Goal: Navigation & Orientation: Find specific page/section

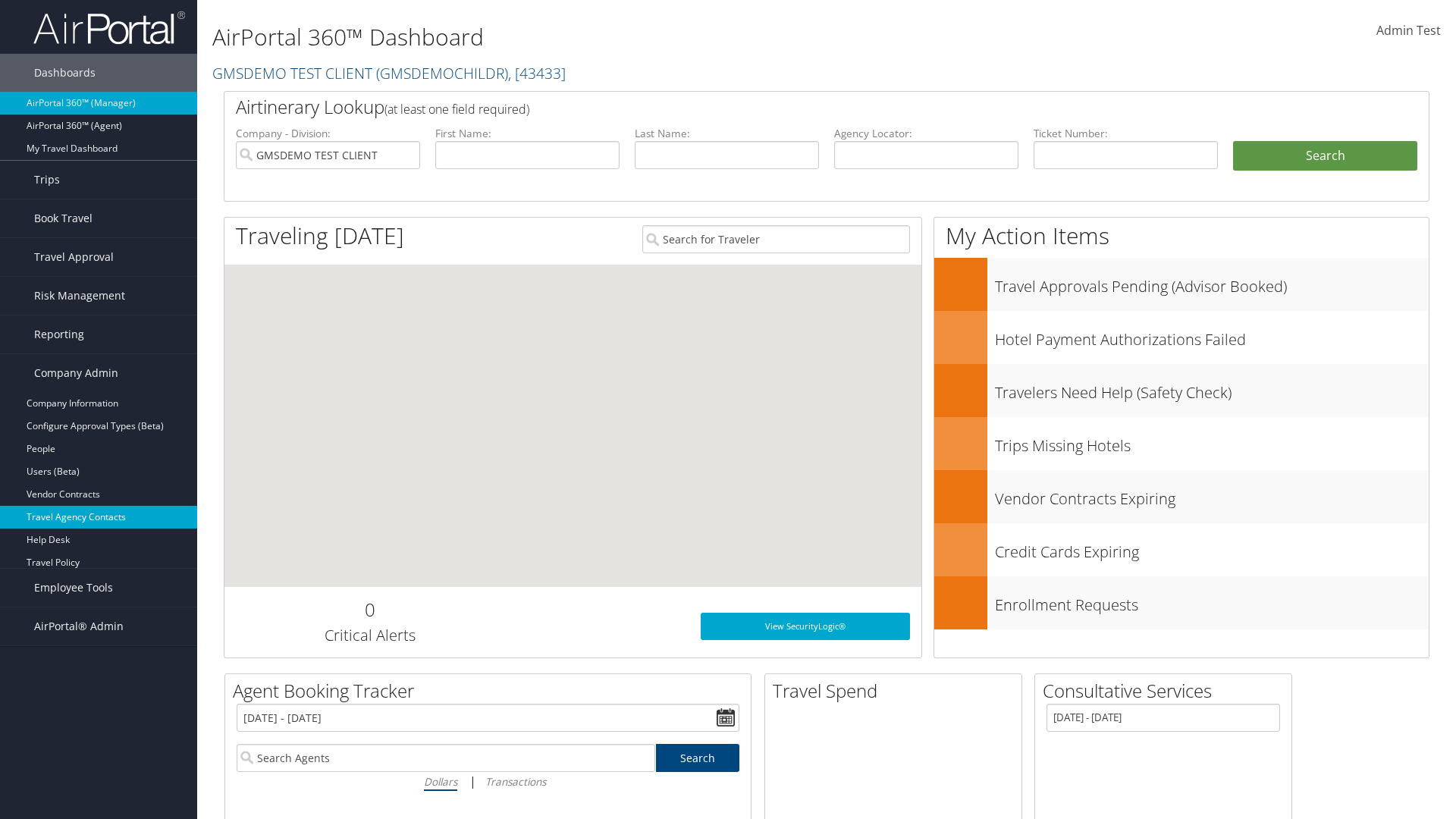
click at [98, 517] on link "Travel Agency Contacts" at bounding box center [98, 517] width 197 height 23
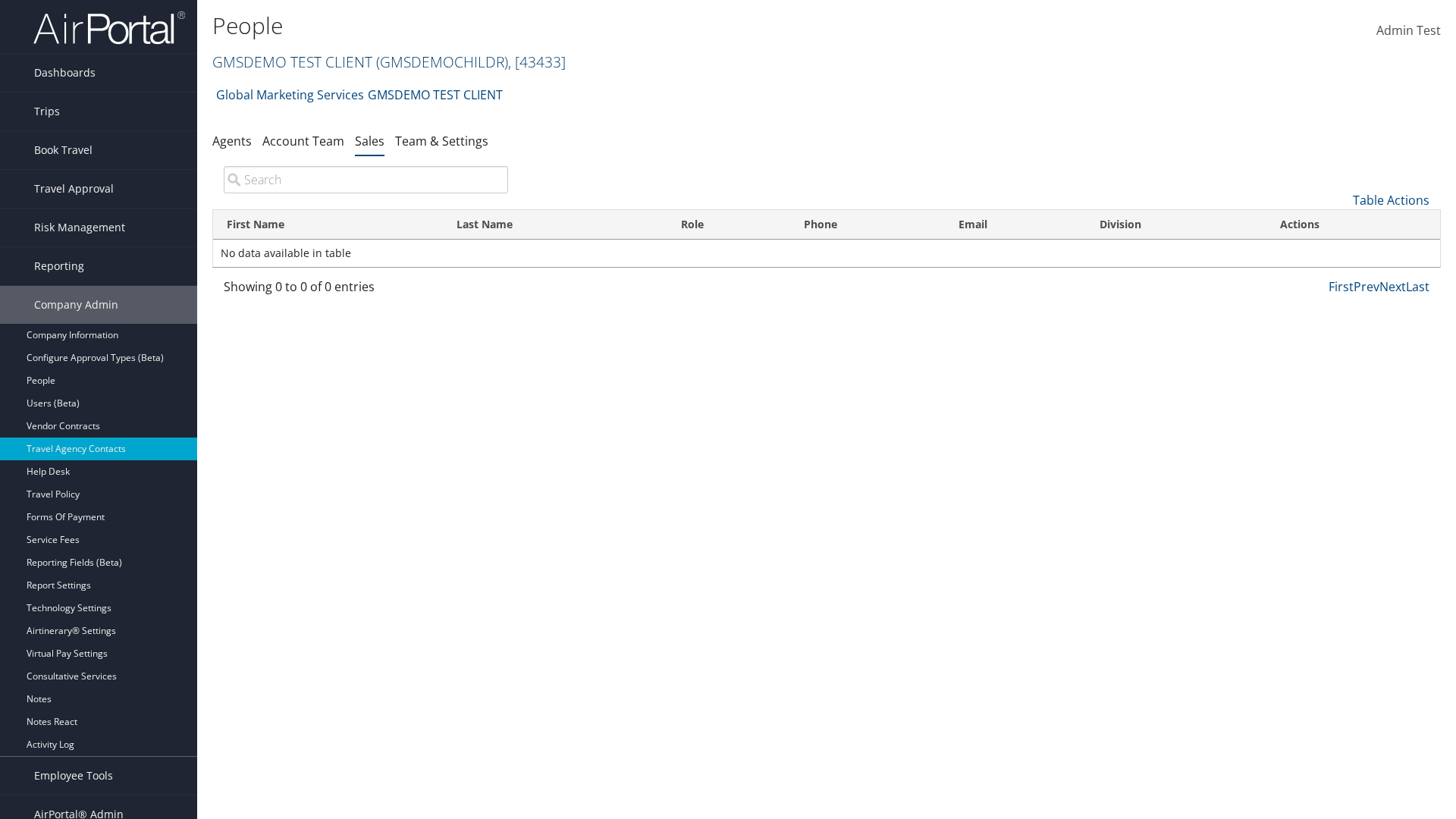
click at [291, 62] on link "GMSDEMO TEST CLIENT ( GMSDEMOCHILDR ) , [ 43433 ]" at bounding box center [389, 62] width 353 height 21
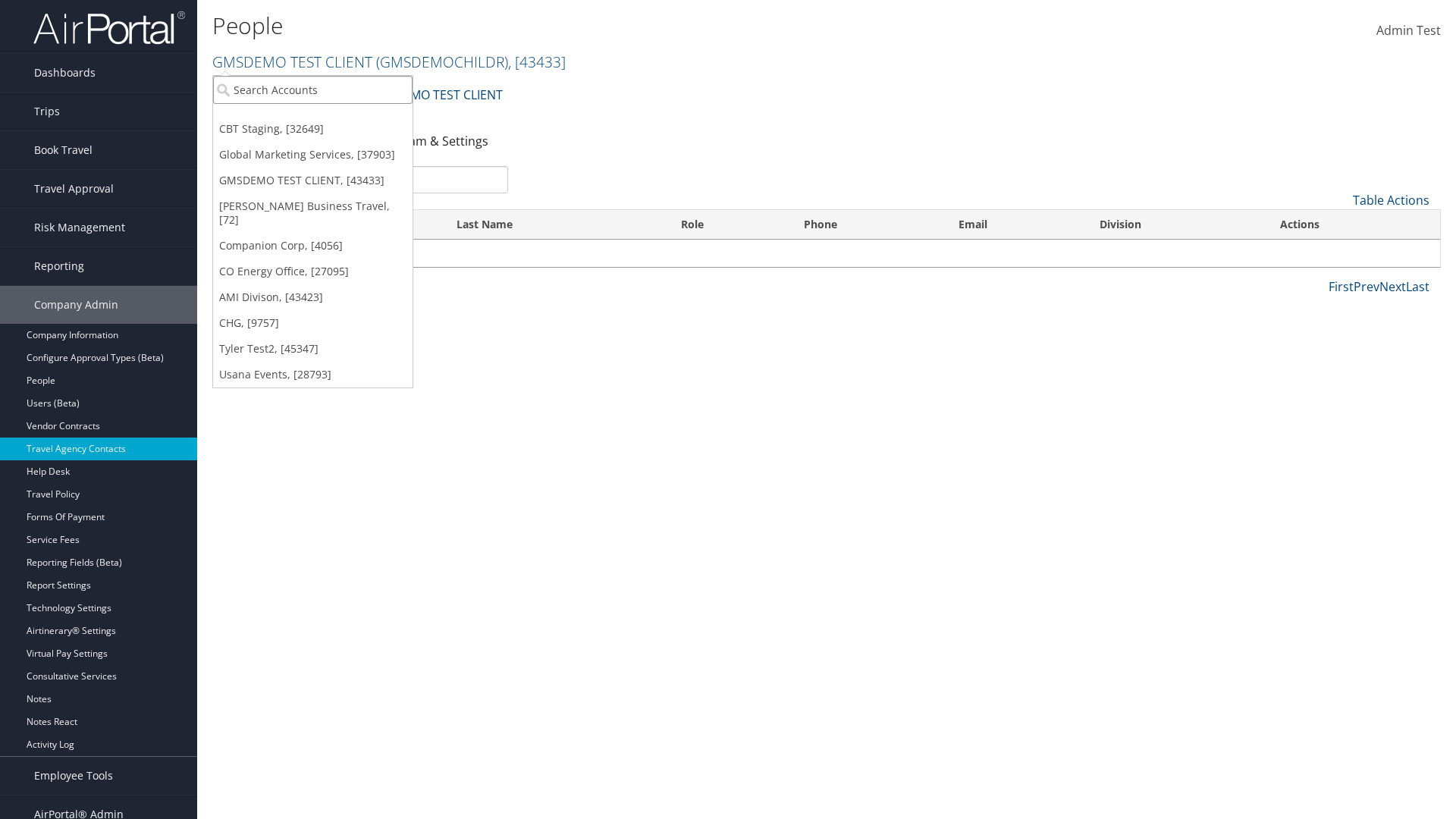
click at [312, 90] on input "search" at bounding box center [312, 90] width 199 height 28
type input "Global Marketing Services"
click at [327, 117] on div "Global Marketing Services (301946), [37903]" at bounding box center [326, 117] width 244 height 14
